Goal: Contribute content: Add original content to the website for others to see

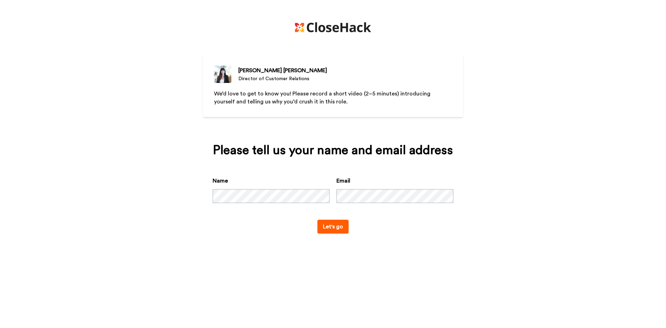
click at [331, 228] on button "Let's go" at bounding box center [332, 227] width 31 height 14
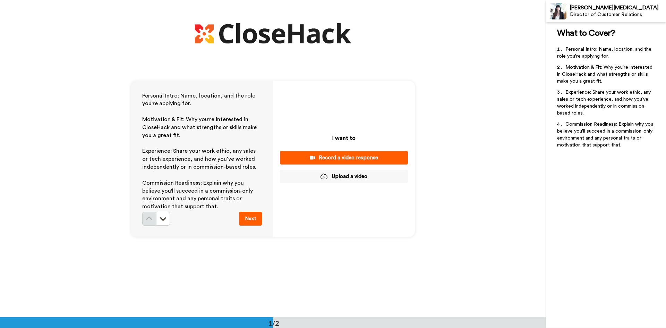
click at [368, 153] on button "Record a video response" at bounding box center [344, 158] width 128 height 14
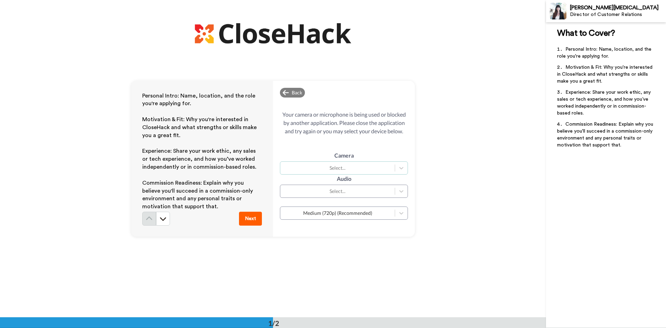
click at [390, 170] on div "Select..." at bounding box center [338, 167] width 108 height 7
drag, startPoint x: 394, startPoint y: 152, endPoint x: 420, endPoint y: 124, distance: 38.0
click at [395, 151] on div "Camera Use Up and Down to choose options, press Enter to select the currently f…" at bounding box center [344, 162] width 128 height 23
click at [344, 186] on div "HD Pro Webcam C920 (046d:082d)" at bounding box center [344, 185] width 128 height 12
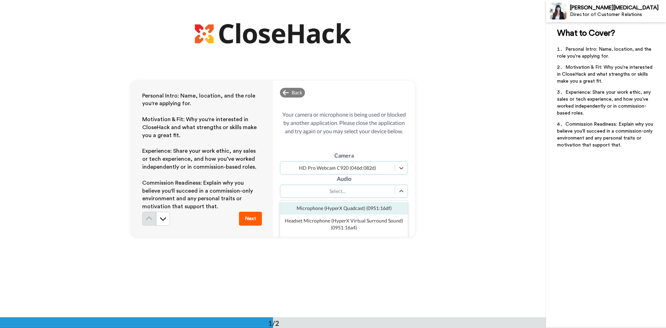
click at [358, 192] on div "Select..." at bounding box center [338, 191] width 108 height 7
click at [359, 211] on div "Microphone (HyperX Quadcast) (0951:16df)" at bounding box center [344, 208] width 128 height 12
click at [247, 216] on button "Next" at bounding box center [250, 219] width 23 height 14
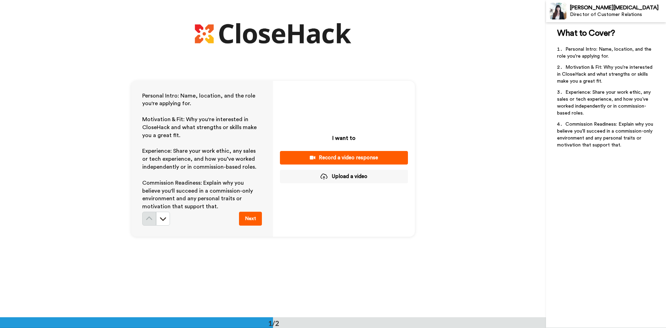
click at [347, 156] on div "Record a video response" at bounding box center [344, 157] width 117 height 7
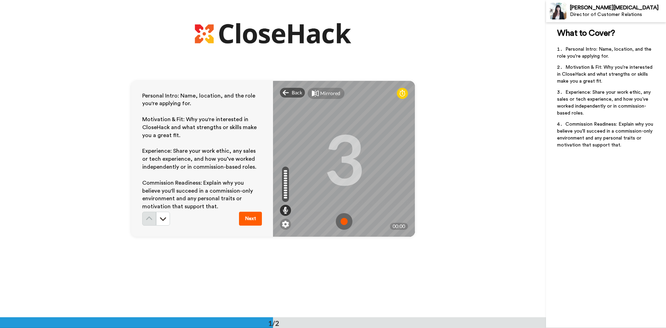
click at [342, 221] on img at bounding box center [344, 221] width 17 height 17
click at [344, 220] on img at bounding box center [344, 221] width 17 height 17
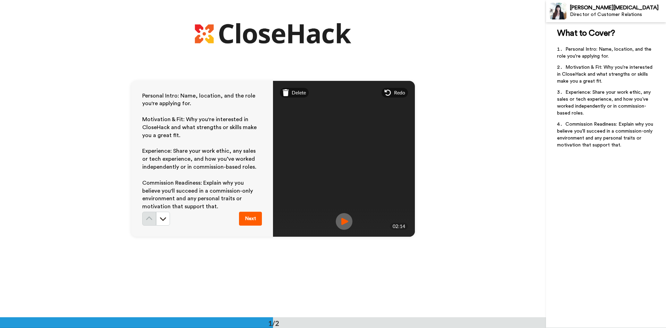
click at [342, 221] on img at bounding box center [344, 221] width 17 height 17
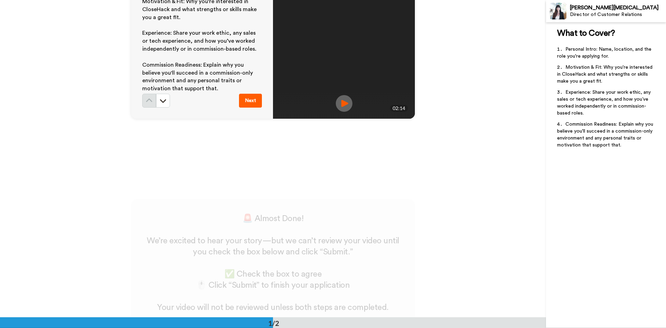
scroll to position [139, 0]
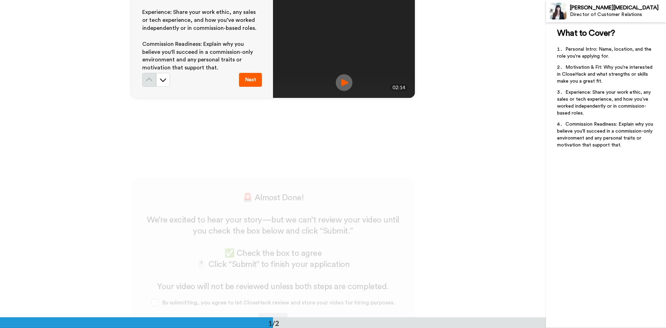
click at [248, 78] on button "Next" at bounding box center [250, 80] width 23 height 14
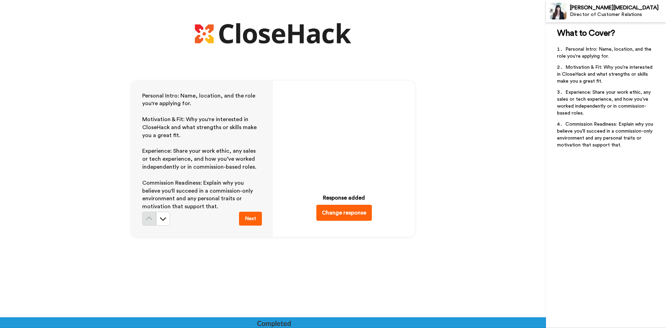
scroll to position [240, 0]
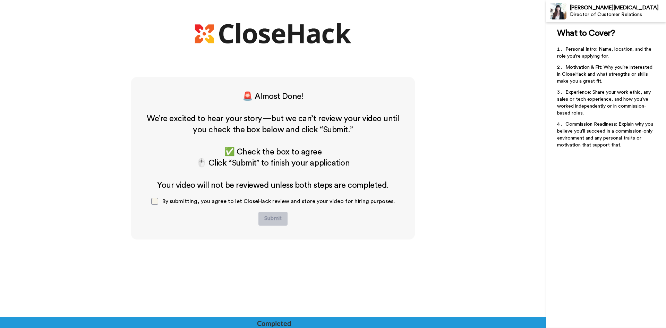
click at [158, 203] on span at bounding box center [154, 201] width 7 height 7
click at [272, 218] on button "Submit" at bounding box center [272, 219] width 29 height 14
